Goal: Register for event/course

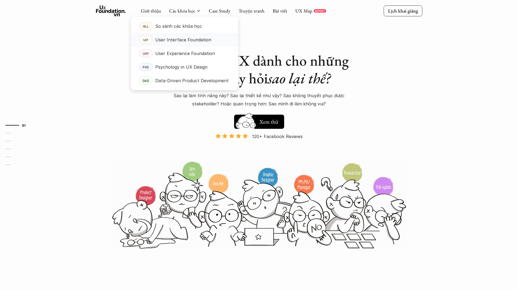
click at [183, 42] on p "User Interface Foundation" at bounding box center [183, 40] width 56 height 8
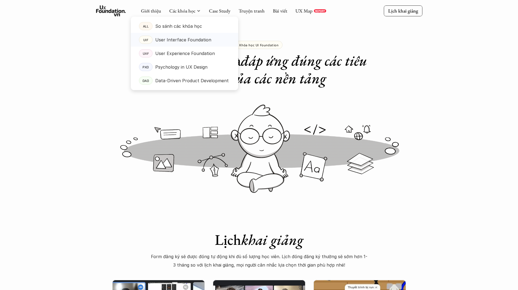
click at [179, 41] on p "User Interface Foundation" at bounding box center [183, 40] width 56 height 8
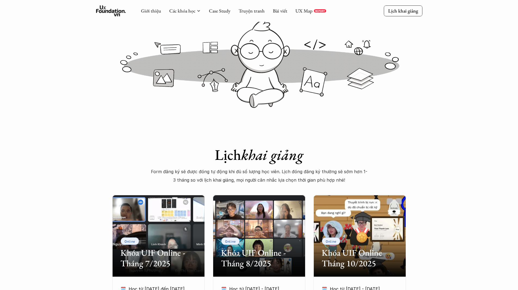
scroll to position [218, 0]
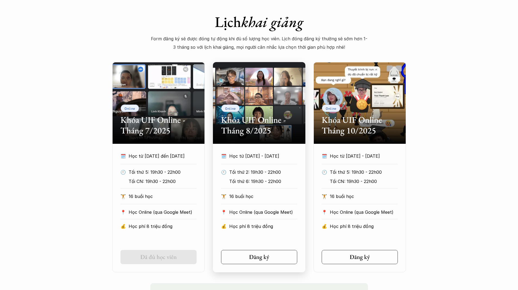
click at [288, 237] on div "🗓️ Học từ [DATE] - [DATE] 🕙 Tối thứ 2: 19h30 - 22h00 Tối thứ 6: 19h30 - 22h00 🏋…" at bounding box center [259, 208] width 92 height 112
click at [251, 255] on h5 "Đăng ký" at bounding box center [257, 256] width 20 height 7
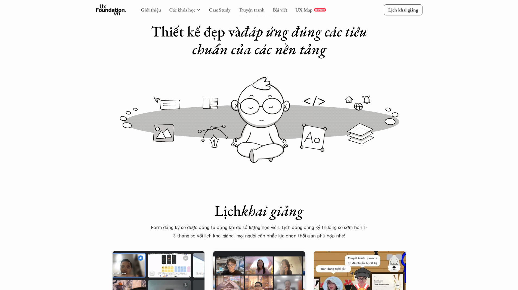
scroll to position [0, 0]
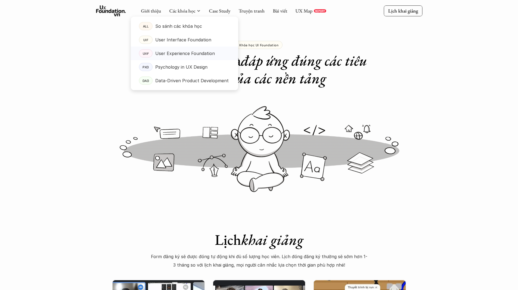
click at [225, 54] on div "User Experience Foundation" at bounding box center [192, 53] width 75 height 8
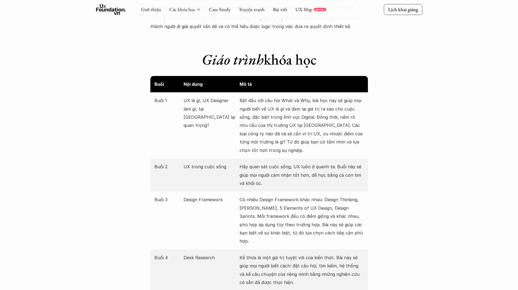
scroll to position [571, 0]
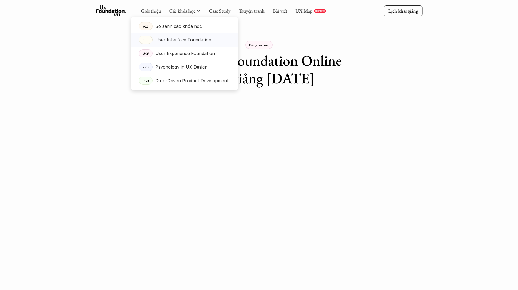
click at [172, 41] on p "User Interface Foundation" at bounding box center [183, 40] width 56 height 8
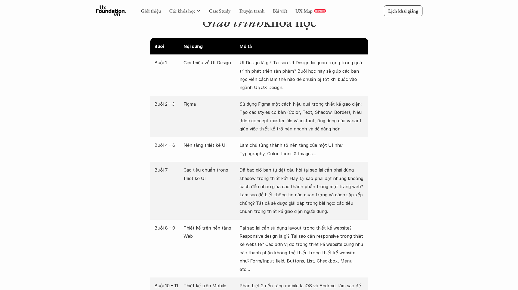
scroll to position [707, 0]
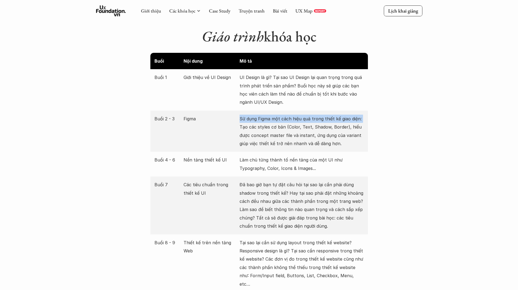
drag, startPoint x: 241, startPoint y: 109, endPoint x: 364, endPoint y: 111, distance: 123.2
click at [364, 111] on div "Buổi 2 - 3 Figma Sử dụng Figma một cách hiệu quả trong thiết kế giao diện: Tạo …" at bounding box center [259, 130] width 218 height 41
